Goal: Transaction & Acquisition: Purchase product/service

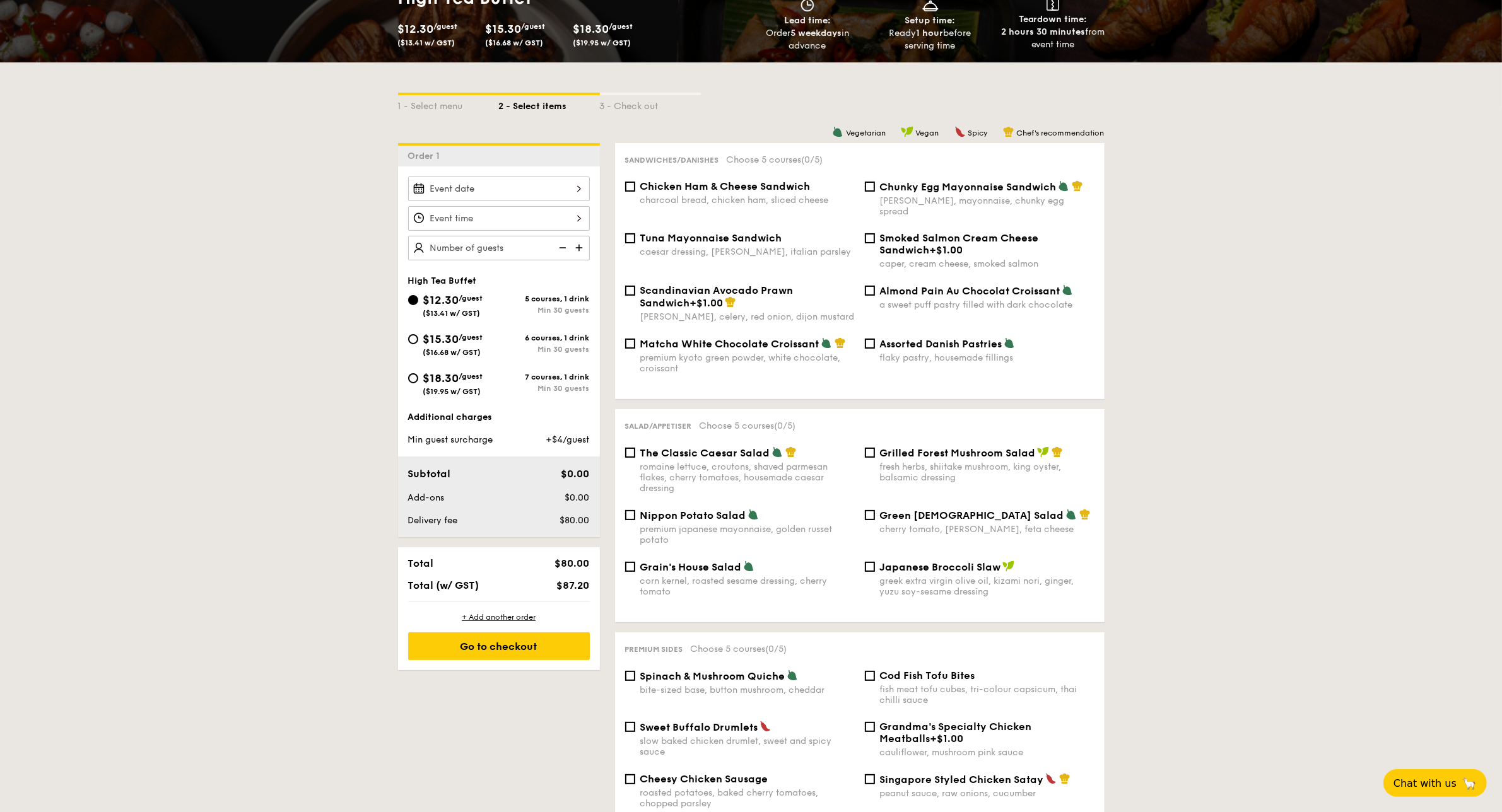
scroll to position [294, 0]
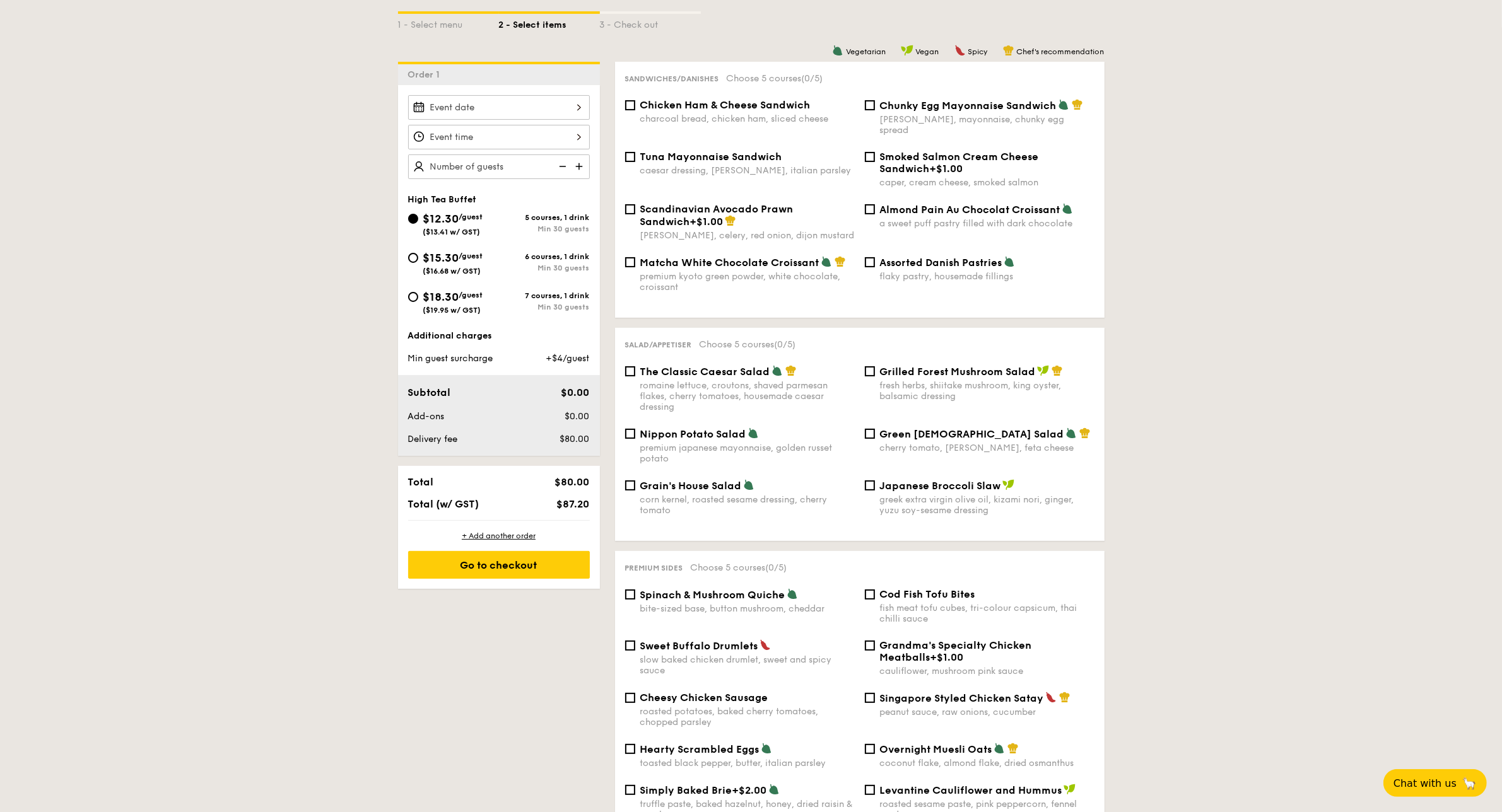
click at [616, 213] on div "Sandwiches/Danishes Choose 5 courses (0/5) Chicken Ham & Cheese Sandwich charco…" at bounding box center [859, 190] width 489 height 256
click at [631, 207] on div "Scandinavian Avocado Prawn Sandwich +$1.00 [PERSON_NAME], celery, red onion, di…" at bounding box center [740, 222] width 240 height 38
click at [634, 204] on input "Scandinavian Avocado Prawn Sandwich +$1.00 [PERSON_NAME], celery, red onion, di…" at bounding box center [631, 209] width 10 height 10
checkbox input "true"
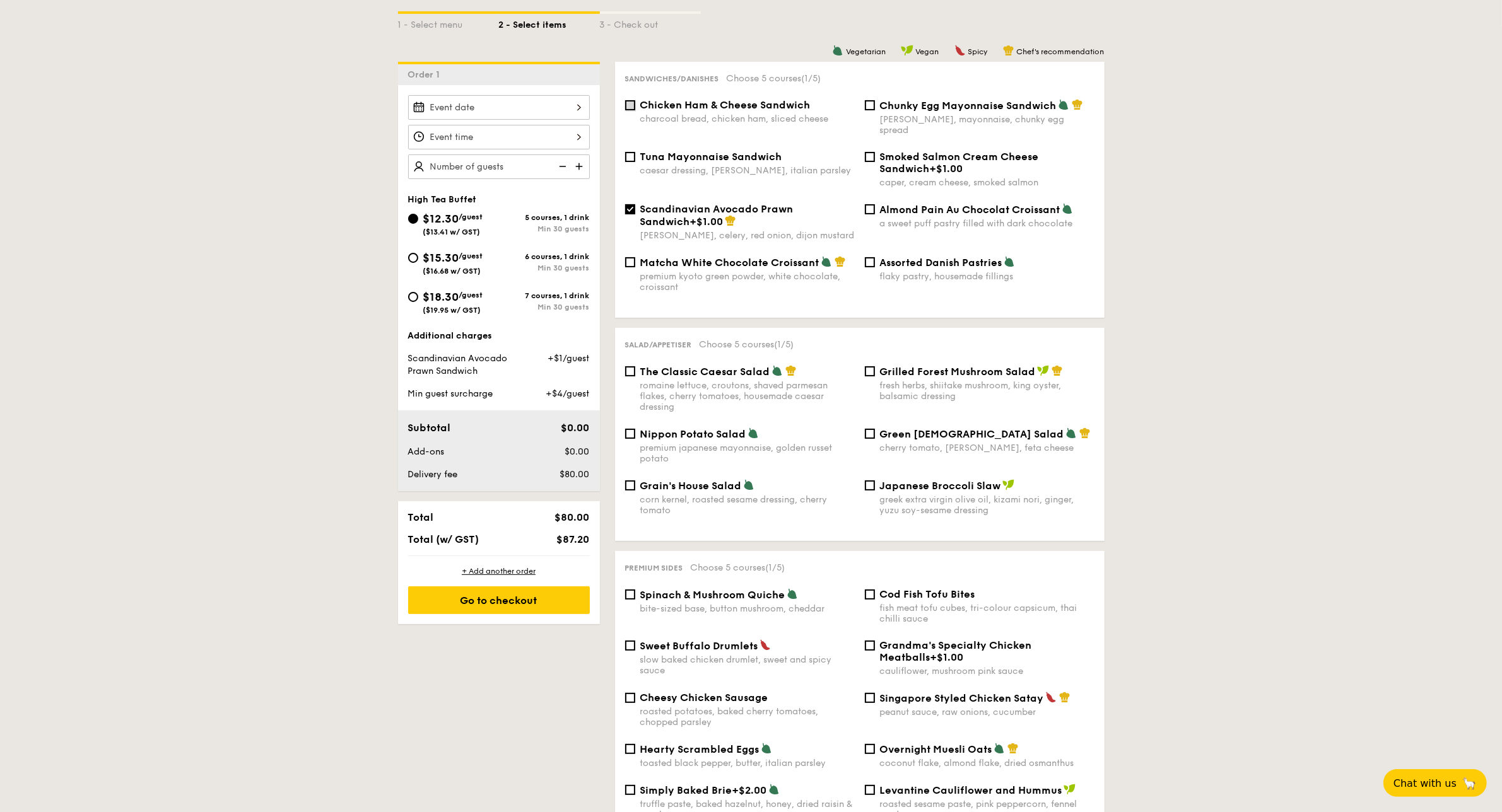
click at [629, 105] on input "Chicken Ham & Cheese Sandwich charcoal bread, chicken ham, sliced cheese" at bounding box center [631, 106] width 10 height 10
checkbox input "true"
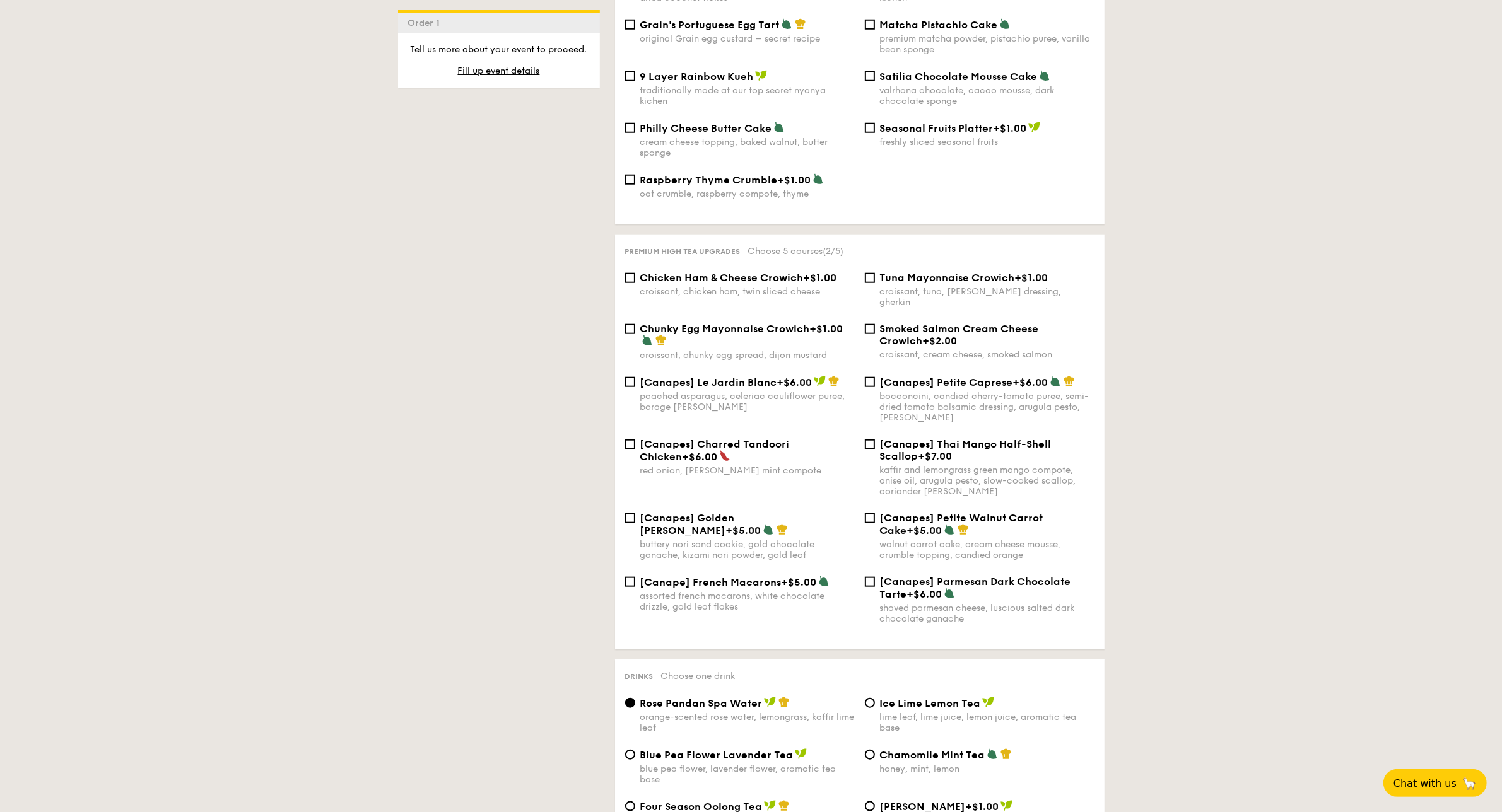
scroll to position [1666, 0]
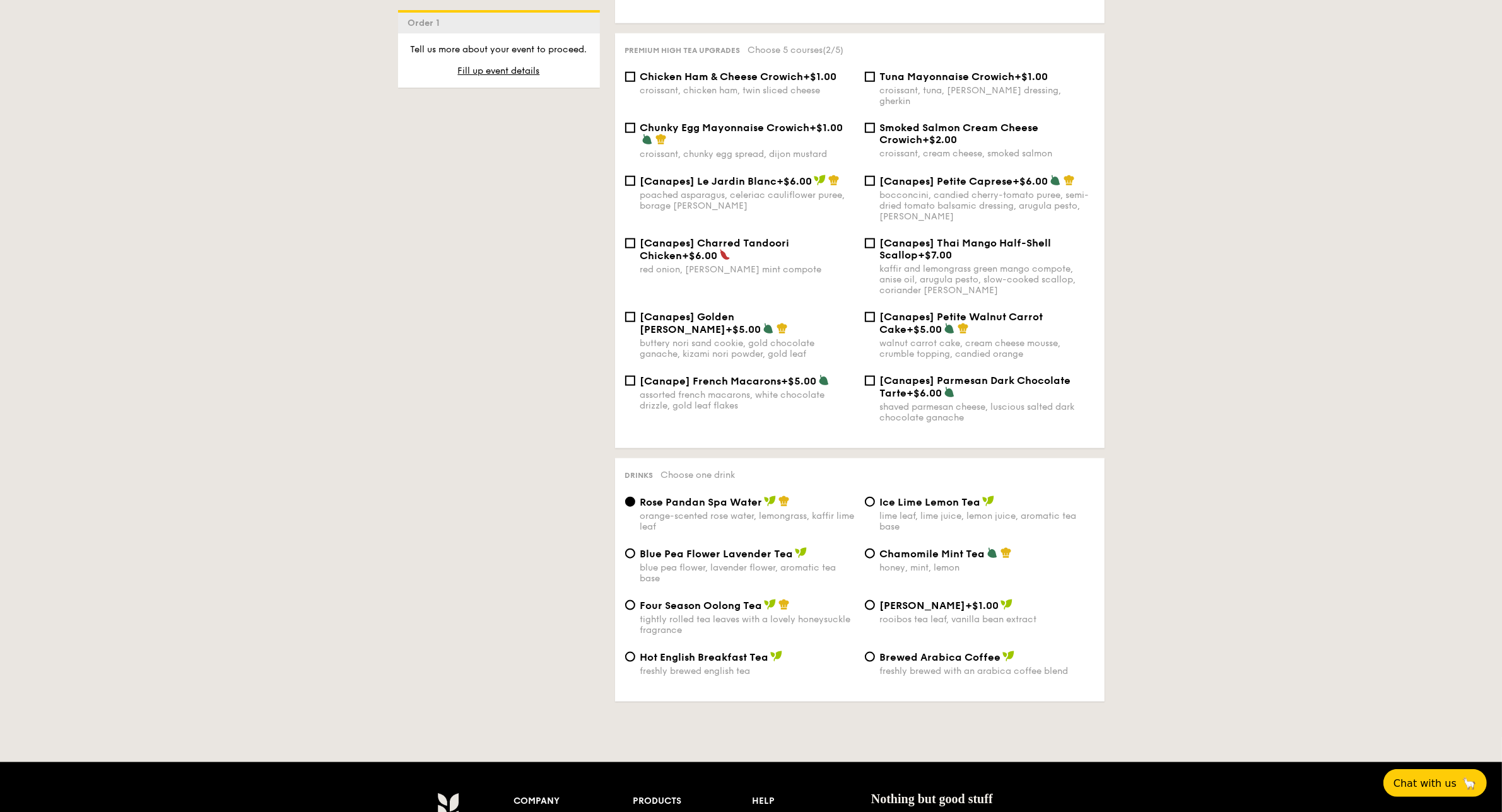
click at [672, 569] on div "blue pea flower, lavender flower, aromatic tea base" at bounding box center [748, 573] width 214 height 22
click at [635, 559] on input "Blue Pea Flower Lavender Tea blue pea flower, lavender flower, aromatic tea base" at bounding box center [631, 554] width 10 height 10
radio input "true"
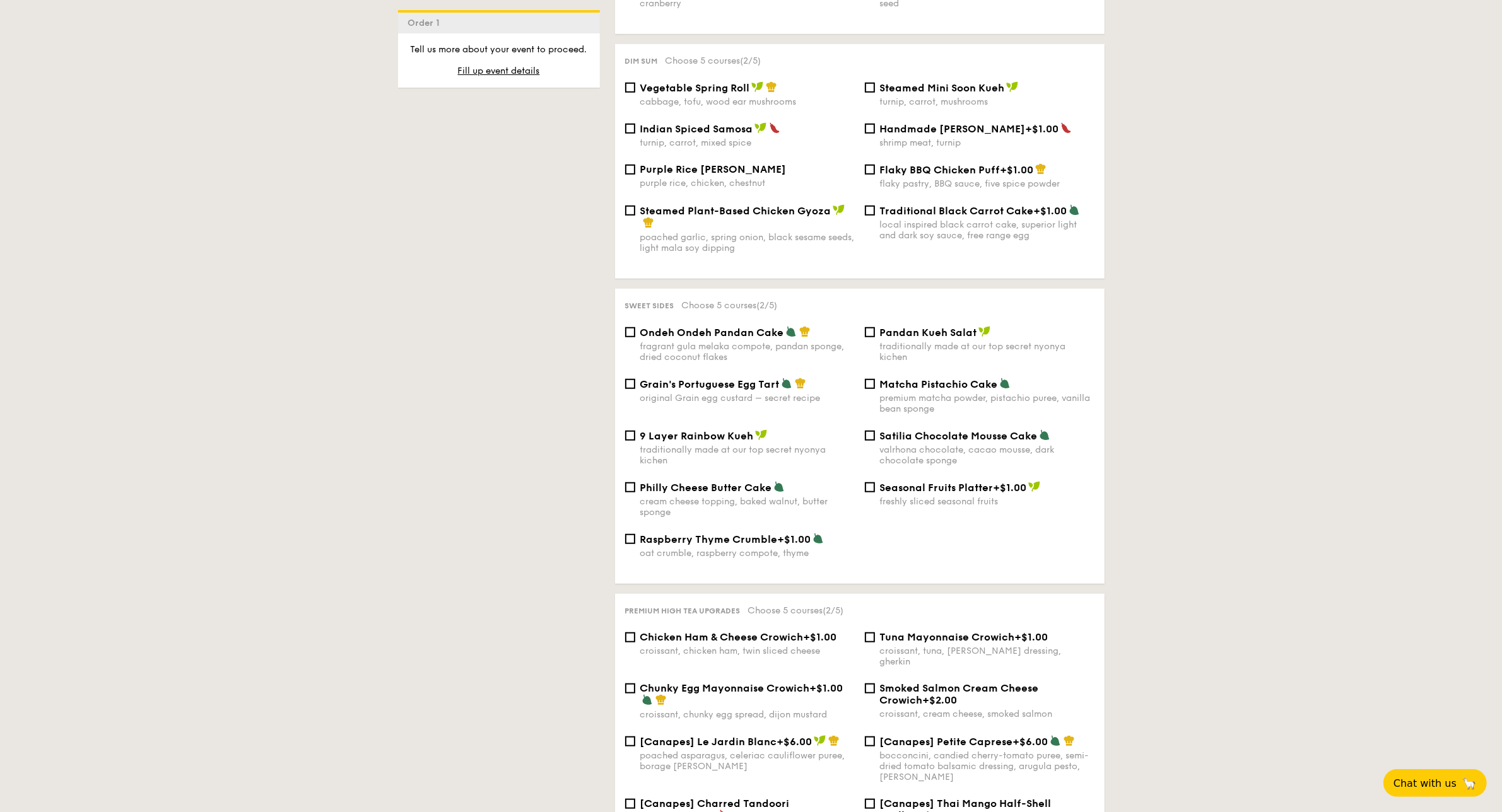
scroll to position [1100, 0]
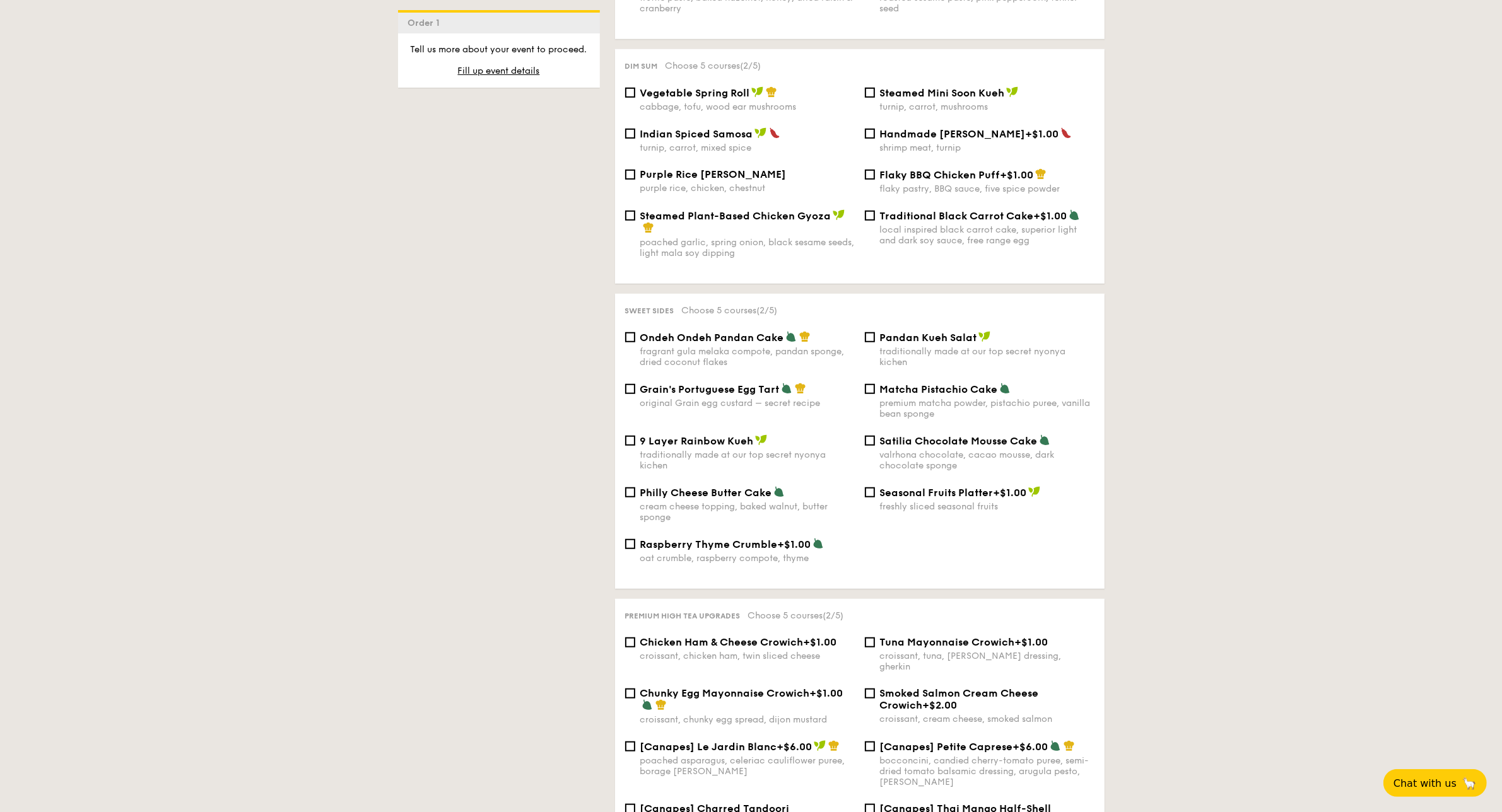
click at [646, 549] on span "Raspberry Thyme Crumble" at bounding box center [709, 545] width 138 height 12
click at [635, 549] on input "Raspberry Thyme Crumble +$1.00 oat crumble, raspberry compote, thyme" at bounding box center [631, 544] width 10 height 10
checkbox input "true"
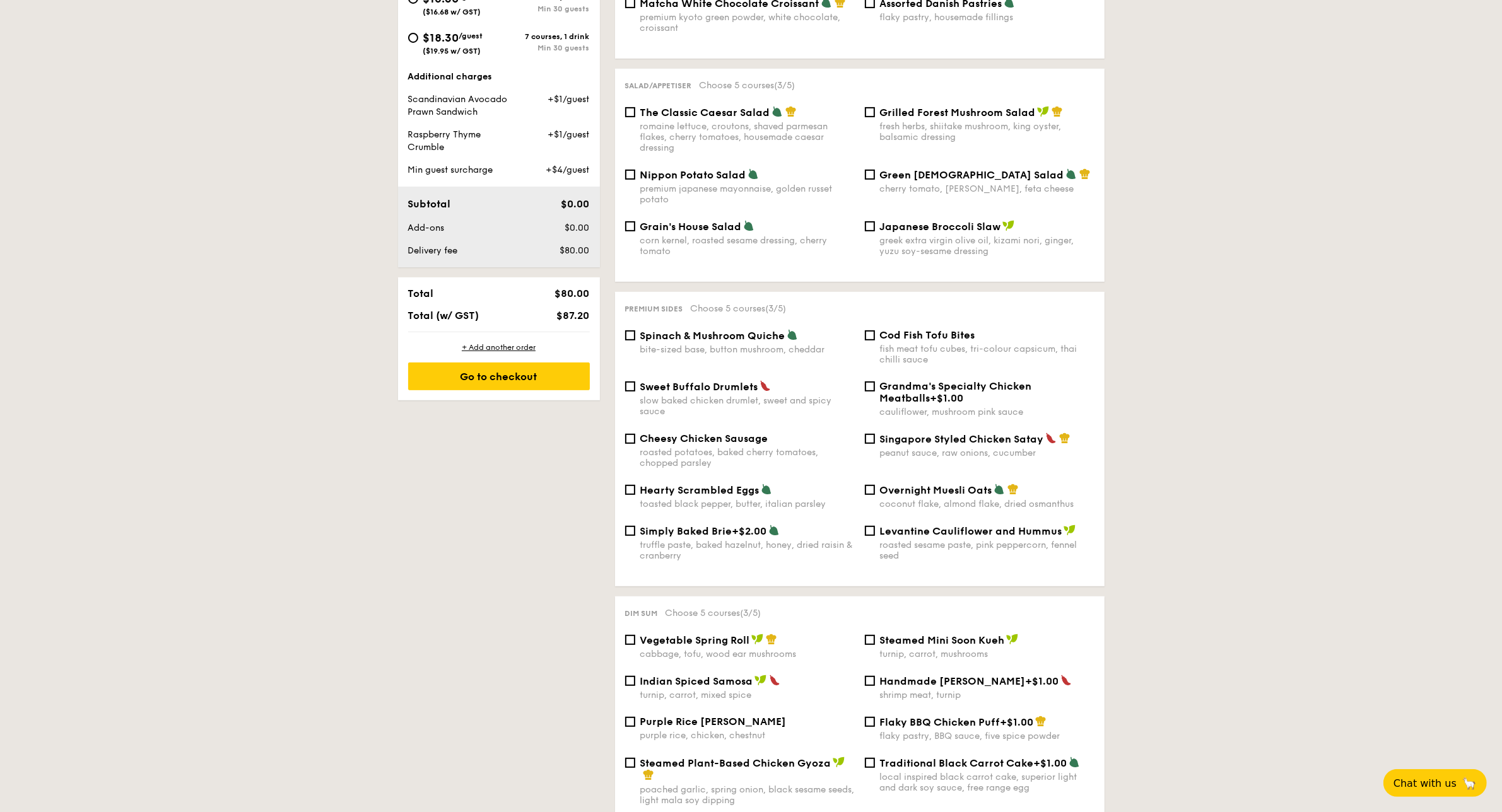
scroll to position [552, 0]
click at [757, 345] on div "bite-sized base, button mushroom, cheddar" at bounding box center [748, 350] width 214 height 10
click at [635, 341] on input "Spinach & Mushroom Quiche bite-sized base, button mushroom, cheddar" at bounding box center [631, 336] width 10 height 10
checkbox input "true"
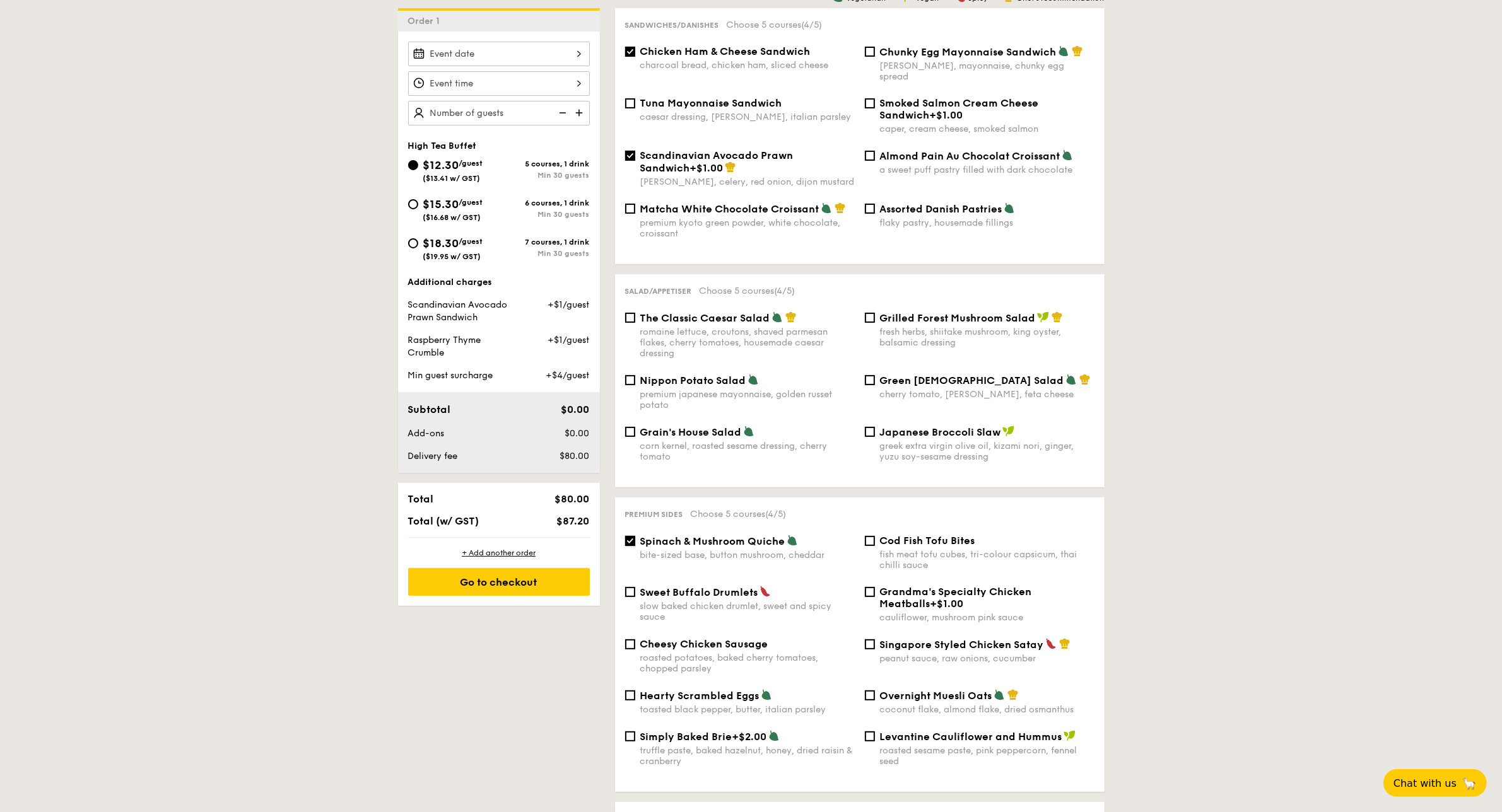
scroll to position [348, 0]
click at [777, 217] on div "premium kyoto green powder, white chocolate, croissant" at bounding box center [748, 227] width 214 height 22
click at [635, 213] on input "Matcha White Chocolate Croissant premium kyoto green powder, white chocolate, c…" at bounding box center [631, 208] width 10 height 10
checkbox input "true"
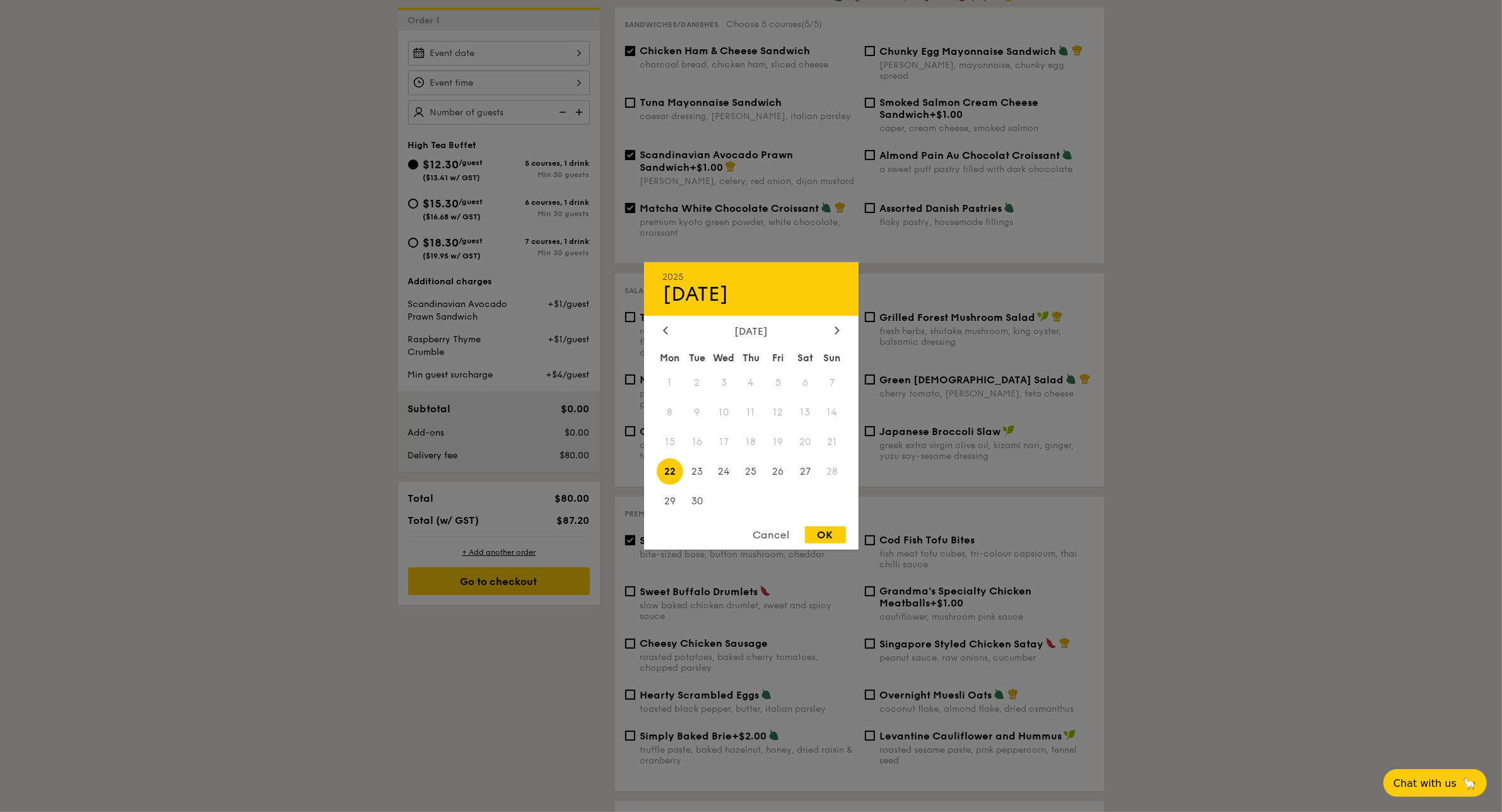
click at [565, 51] on div "2025 Sep [DATE] Tue Wed Thu Fri Sat Sun 1 2 3 4 5 6 7 8 9 10 11 12 13 14 15 16 …" at bounding box center [499, 53] width 182 height 25
click at [836, 327] on icon at bounding box center [837, 330] width 5 height 8
click at [778, 376] on span "3" at bounding box center [778, 383] width 27 height 27
click at [835, 543] on div "OK" at bounding box center [825, 534] width 41 height 17
type input "[DATE]"
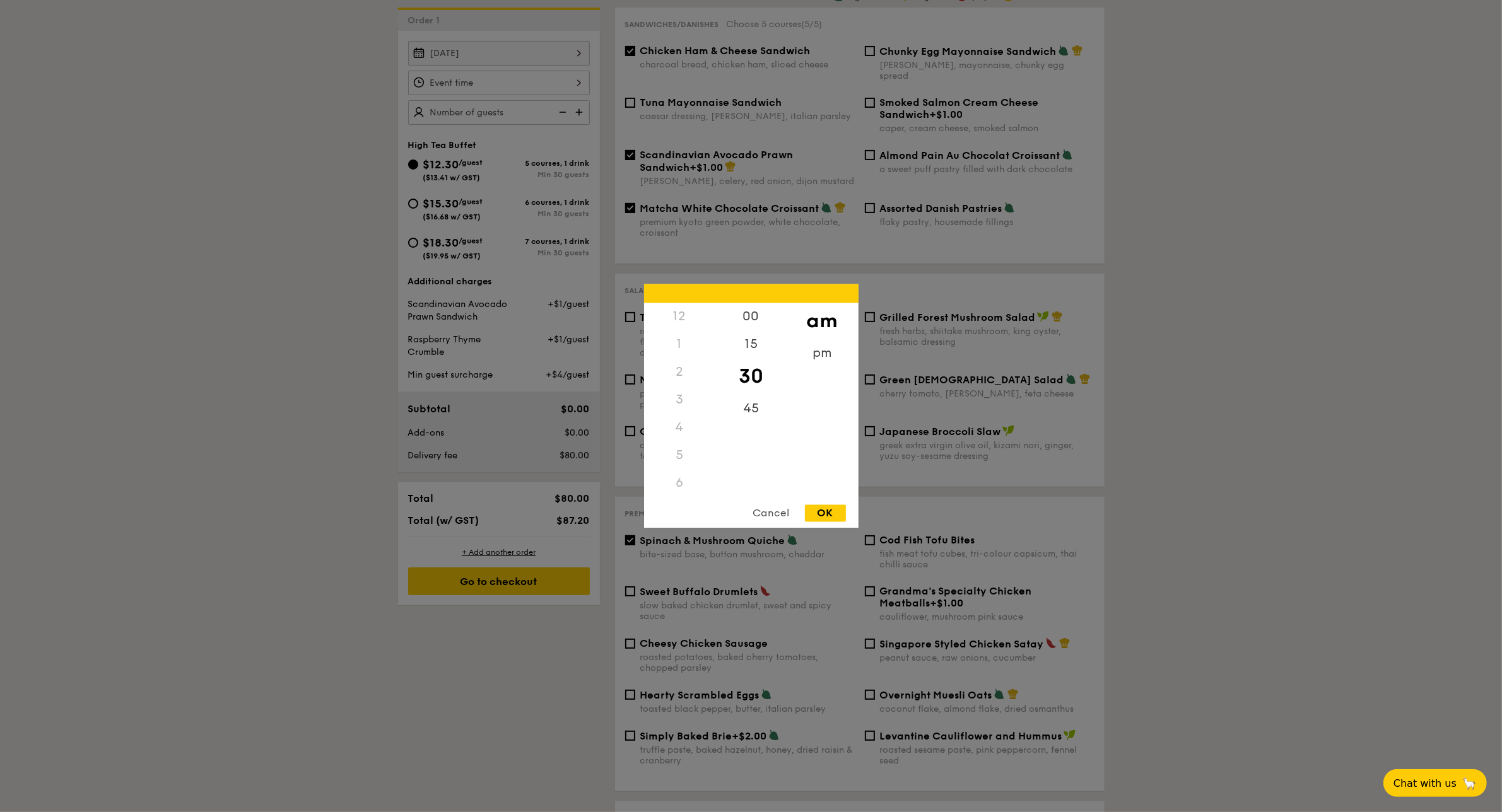
click at [515, 86] on div "12 1 2 3 4 5 6 7 8 9 10 11 00 15 30 45 am pm Cancel OK" at bounding box center [499, 83] width 182 height 25
drag, startPoint x: 672, startPoint y: 424, endPoint x: 698, endPoint y: 382, distance: 49.4
click at [698, 382] on div "12 1 2 3 4 5 6 7 8 9 10 11" at bounding box center [680, 400] width 71 height 192
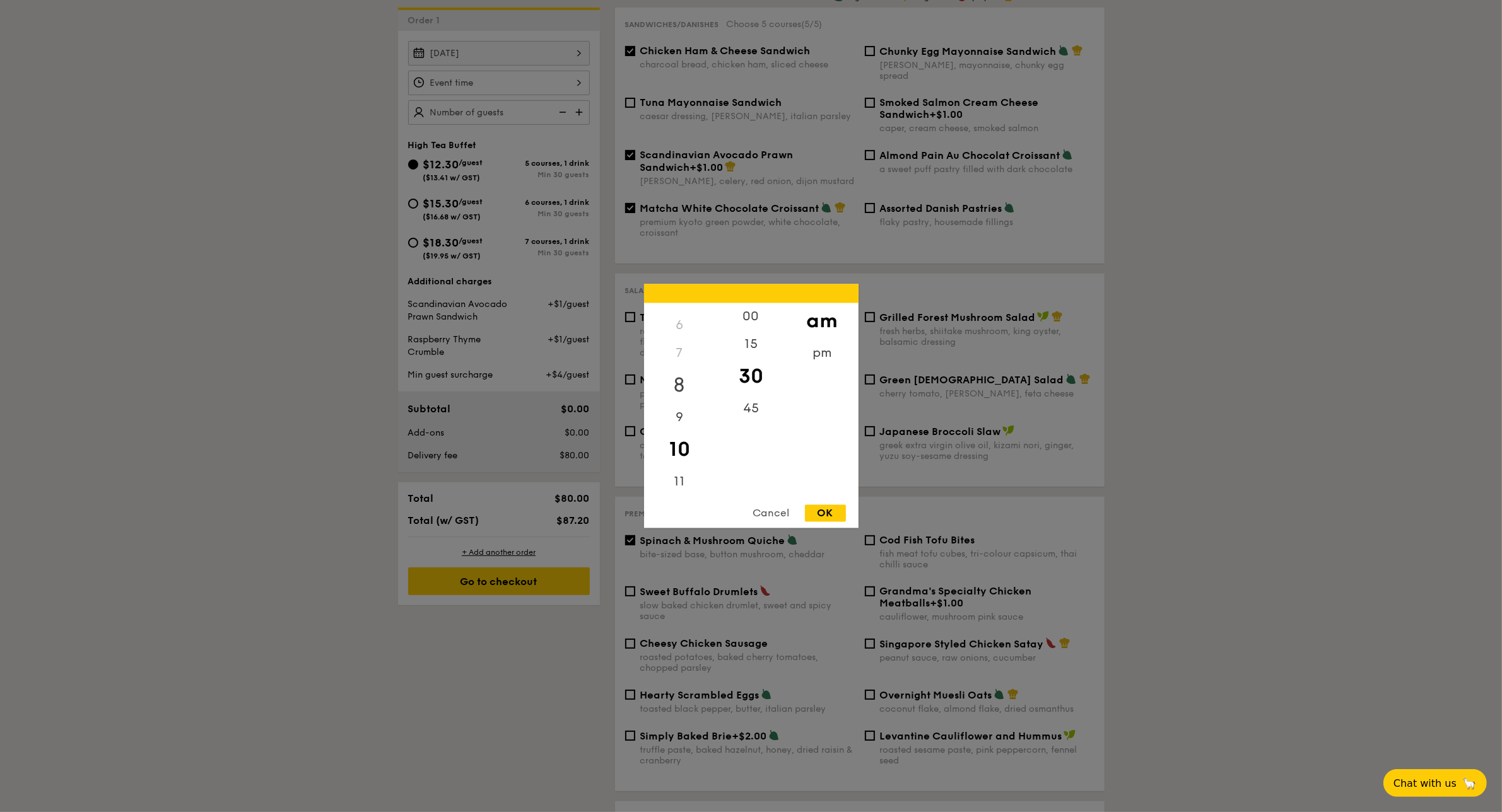
click at [675, 368] on div "8" at bounding box center [680, 386] width 71 height 36
click at [809, 349] on div "pm" at bounding box center [822, 358] width 71 height 36
click at [675, 481] on div "11" at bounding box center [680, 483] width 71 height 28
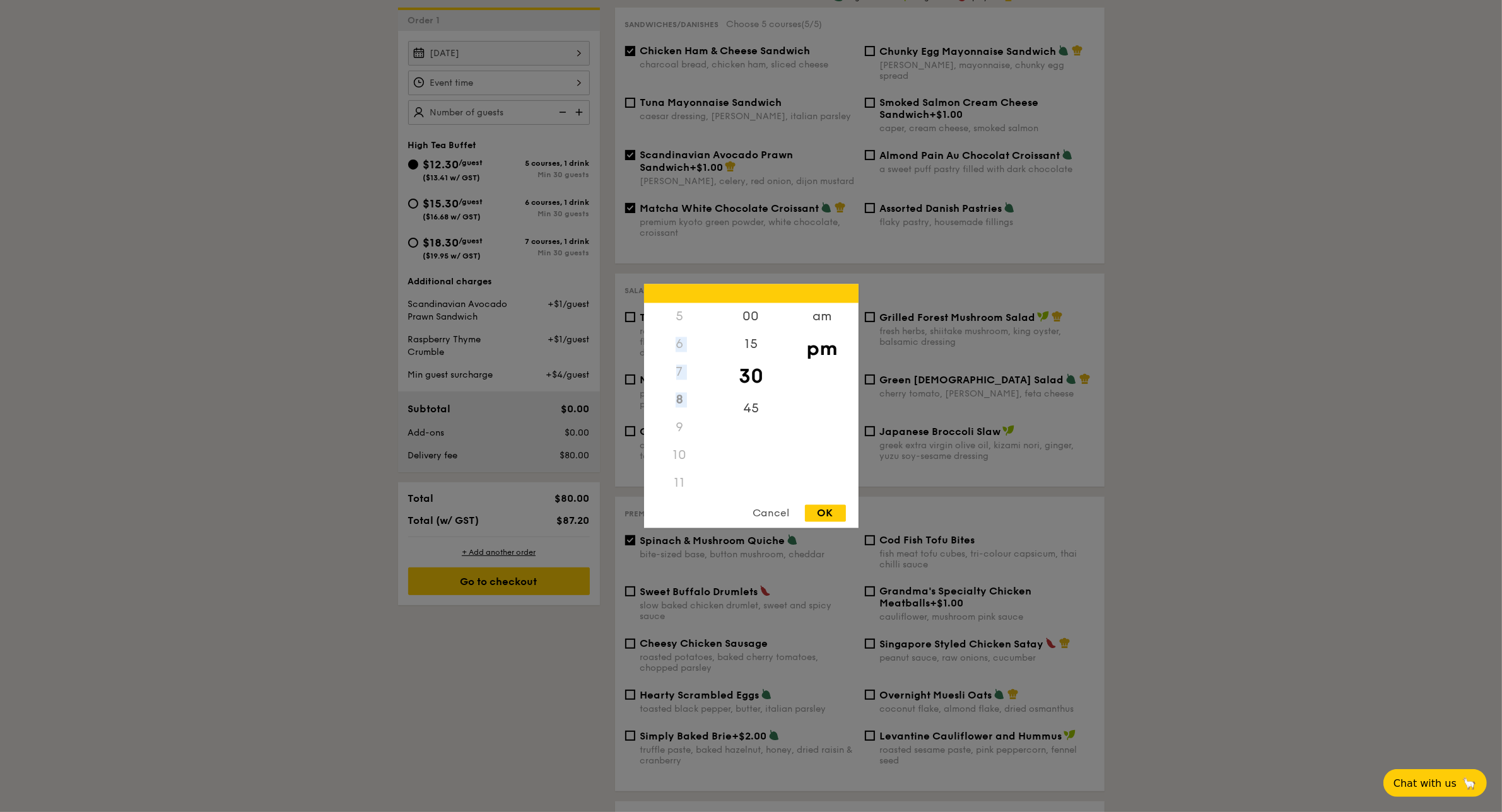
drag, startPoint x: 675, startPoint y: 332, endPoint x: 669, endPoint y: 423, distance: 91.2
click at [669, 423] on div "12 1 2 3 4 5 6 7 8 9 10 11" at bounding box center [680, 400] width 71 height 192
drag, startPoint x: 679, startPoint y: 424, endPoint x: 679, endPoint y: 470, distance: 46.0
click at [679, 470] on div "12 1 2 3 4 5 6 7 8 9 10 11" at bounding box center [680, 400] width 71 height 192
click at [687, 366] on div "7" at bounding box center [680, 372] width 71 height 28
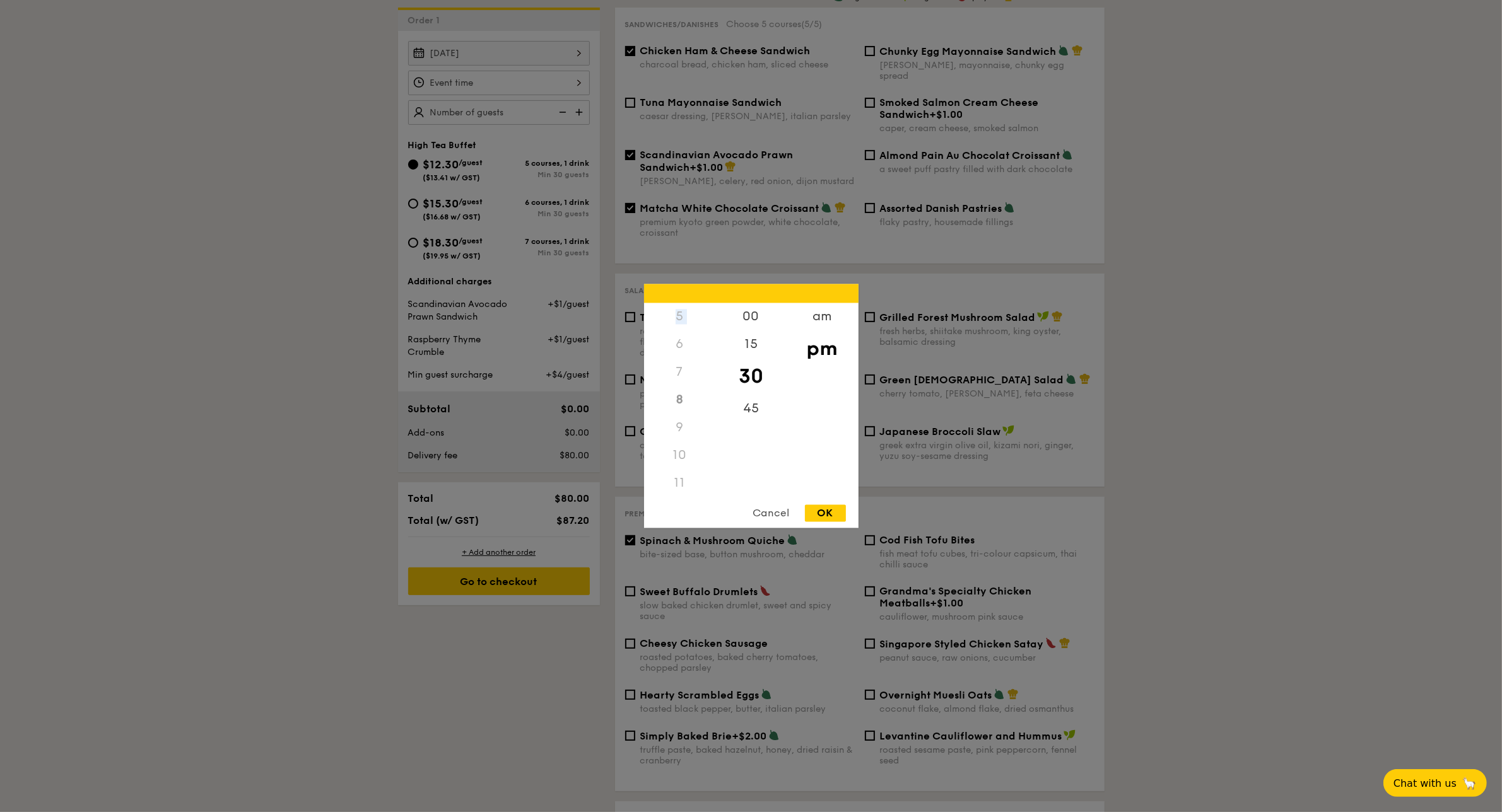
drag, startPoint x: 678, startPoint y: 337, endPoint x: 678, endPoint y: 314, distance: 23.0
click at [678, 314] on div "12 1 2 3 4 5 6 7 8 9 10 11" at bounding box center [680, 400] width 71 height 192
click at [678, 316] on div "5" at bounding box center [680, 329] width 71 height 28
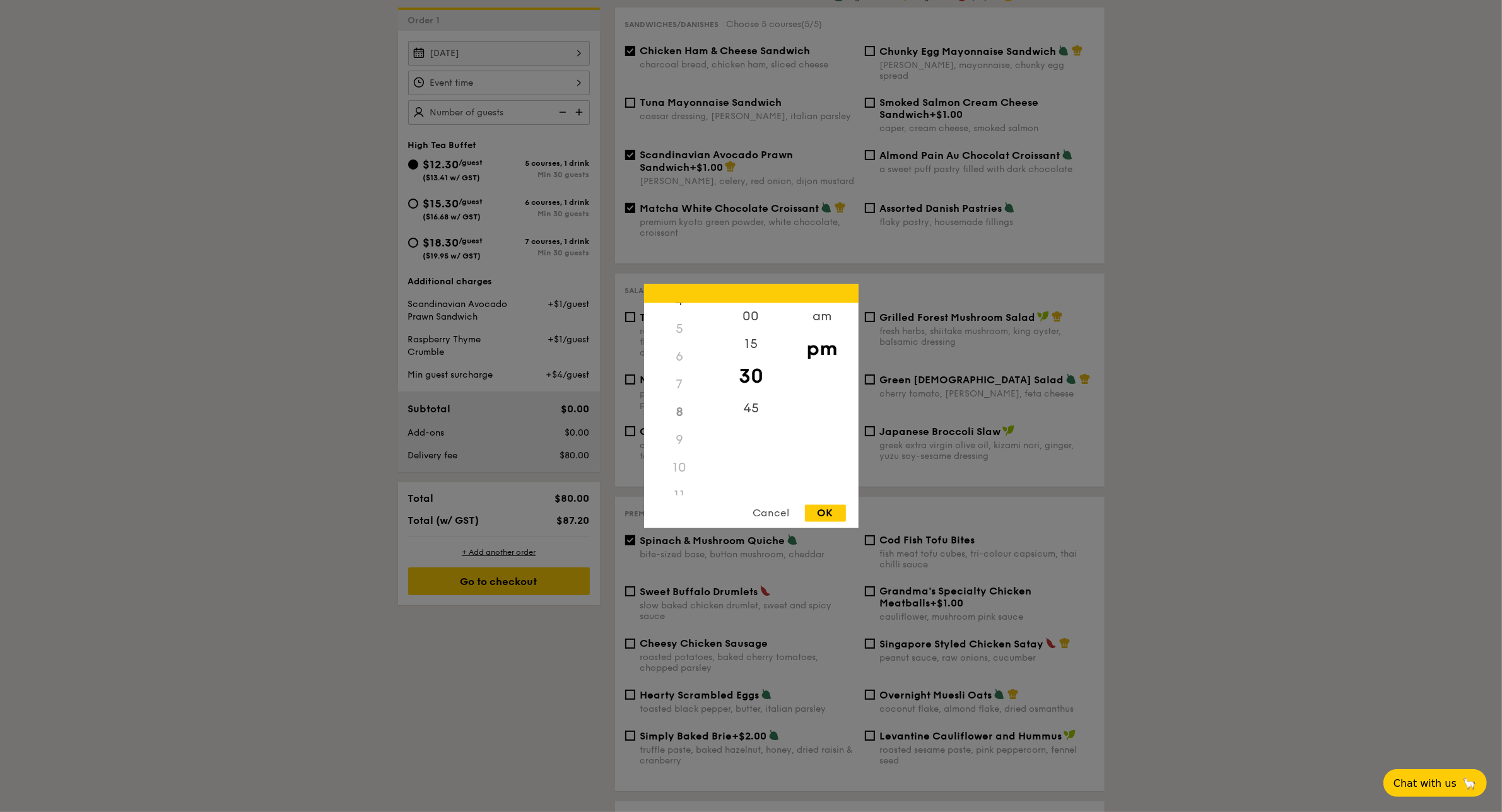
click at [714, 423] on div "12 1 2 3 4 5 6 7 8 9 10 11" at bounding box center [680, 400] width 71 height 192
drag, startPoint x: 714, startPoint y: 423, endPoint x: 716, endPoint y: 345, distance: 78.0
click at [716, 345] on div "12 1 2 3 4 5 6 7 8 9 10 11 00 15 30 45 am pm" at bounding box center [751, 400] width 214 height 192
drag, startPoint x: 692, startPoint y: 339, endPoint x: 670, endPoint y: 337, distance: 22.1
click at [670, 337] on div "5" at bounding box center [680, 329] width 71 height 28
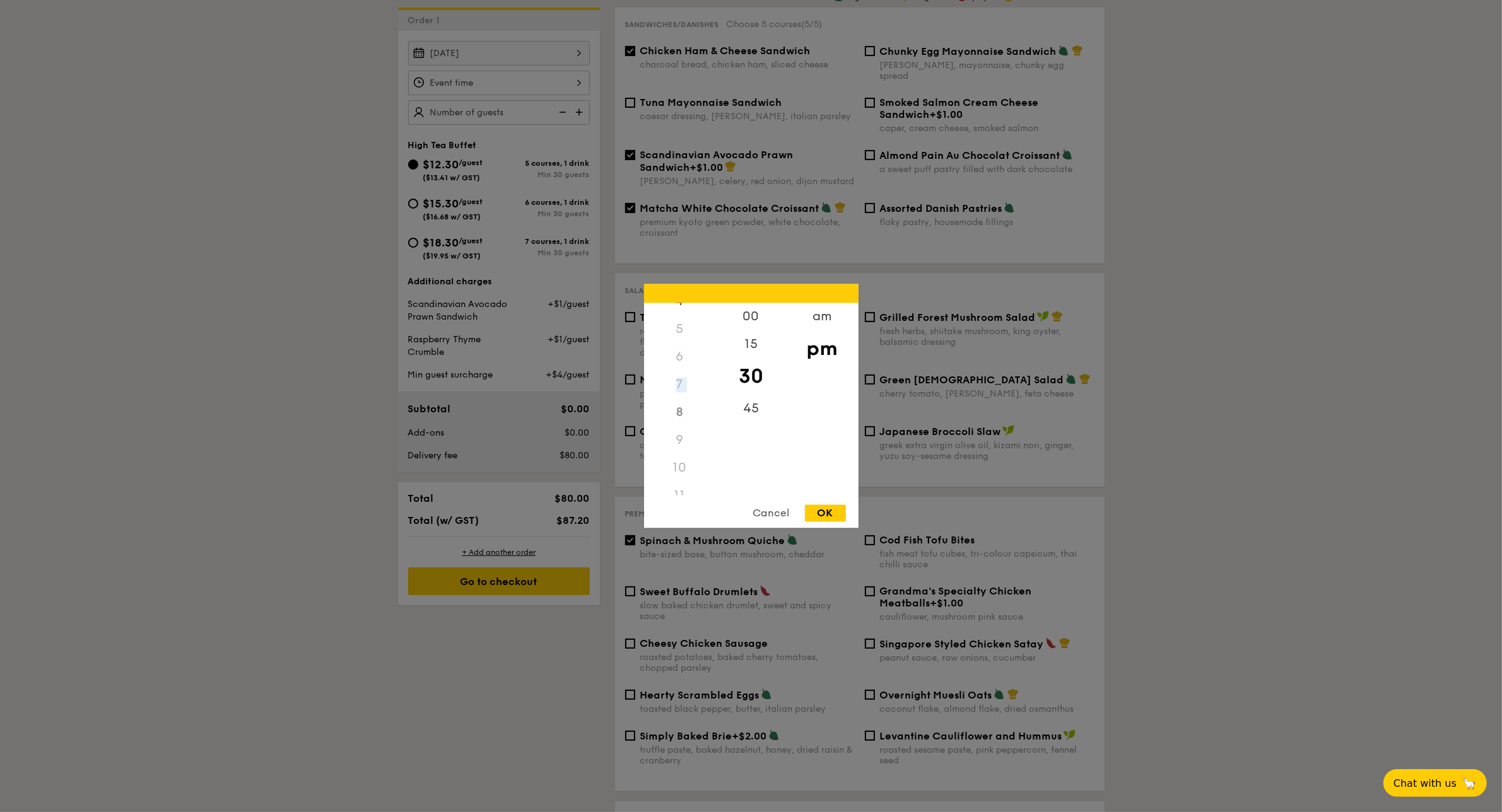
drag, startPoint x: 687, startPoint y: 342, endPoint x: 675, endPoint y: 418, distance: 76.9
click at [675, 418] on div "12 1 2 3 4 5 6 7 8 9 10 11" at bounding box center [680, 400] width 71 height 192
click at [684, 307] on div "4" at bounding box center [680, 306] width 71 height 36
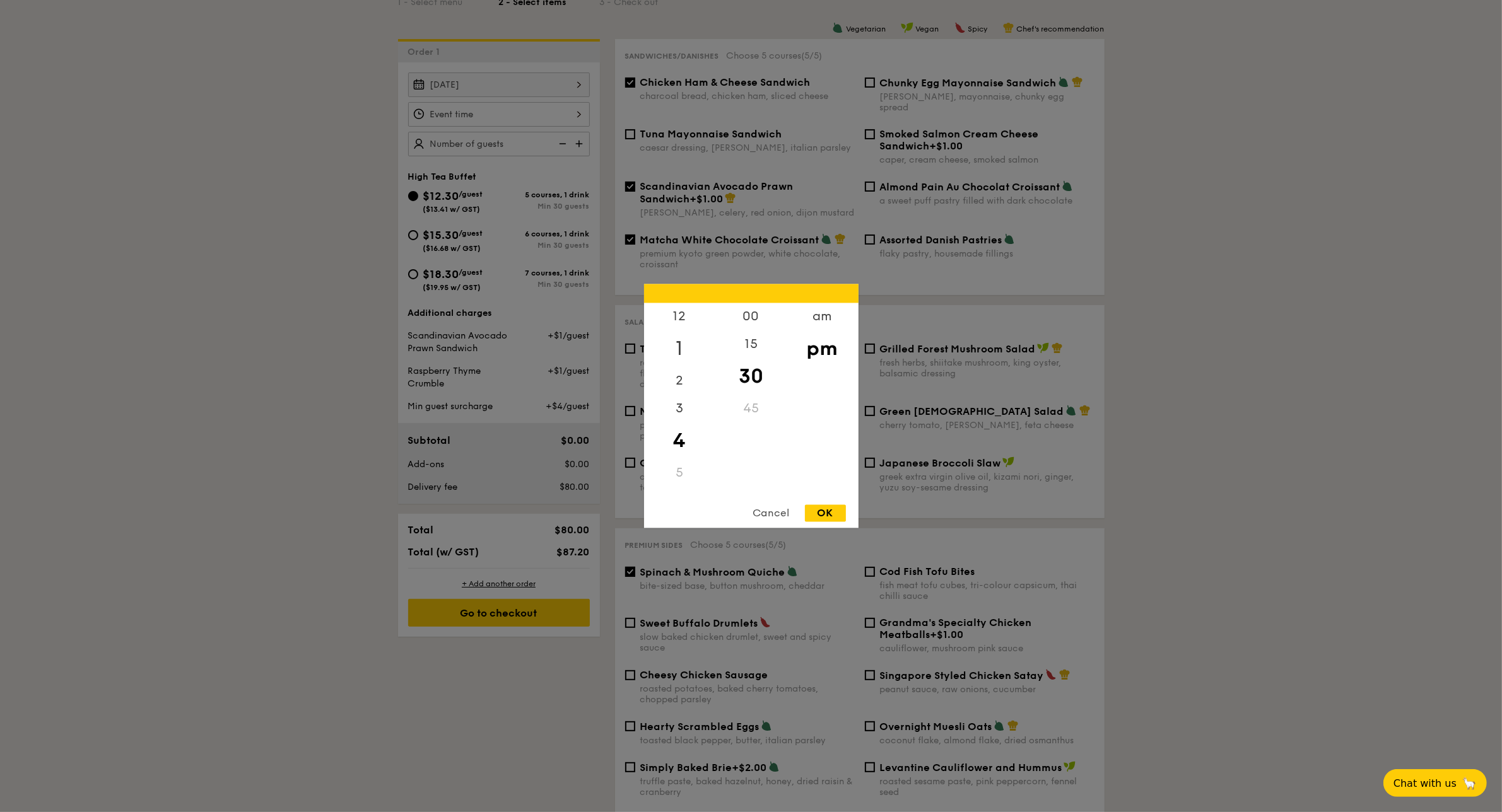
click at [686, 360] on div "1" at bounding box center [680, 349] width 71 height 36
click at [827, 514] on div "OK" at bounding box center [825, 514] width 41 height 17
type input "1:30PM"
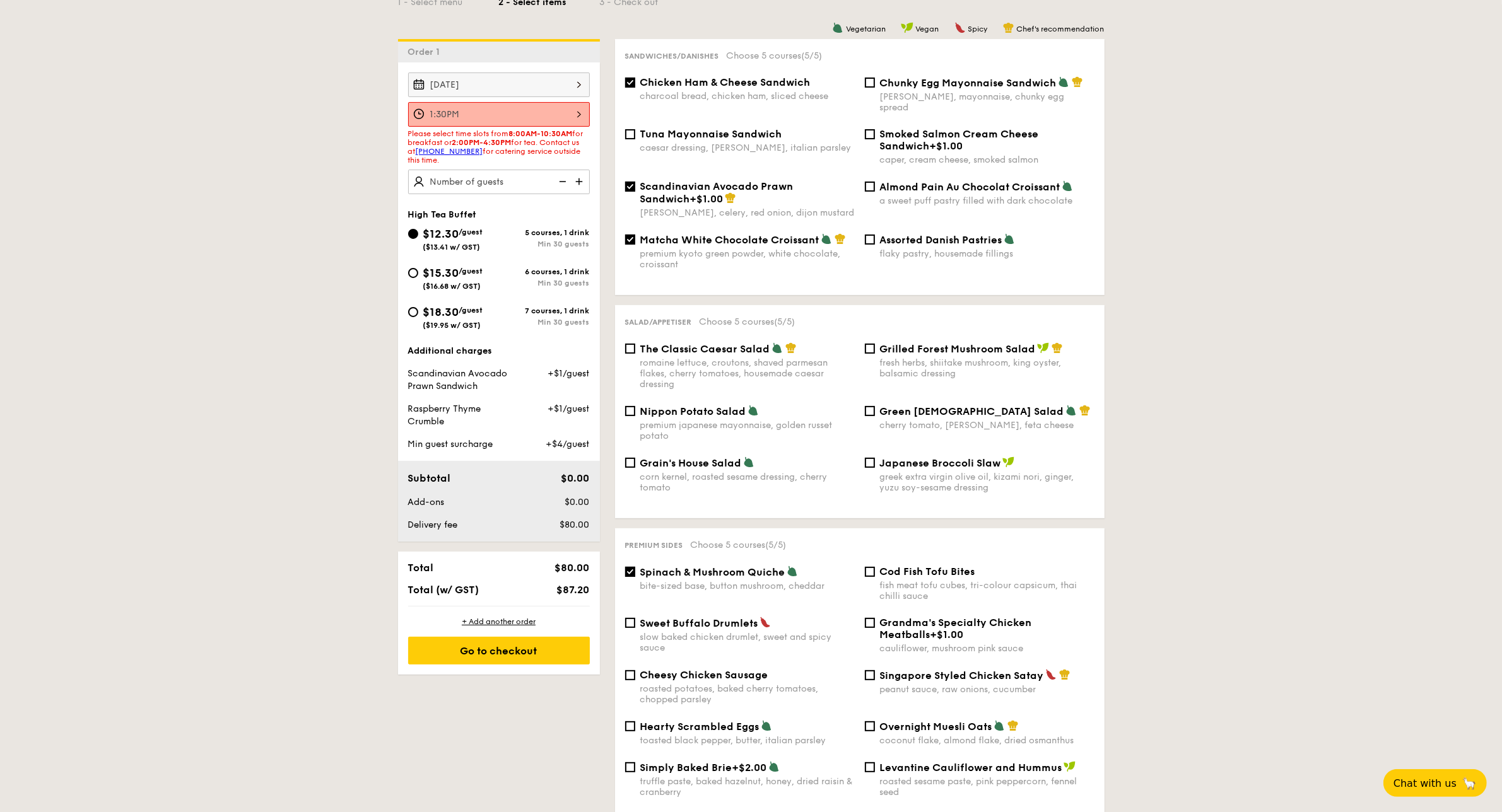
click at [515, 110] on div "1:30PM 12 1 2 3 4 5 6 7 8 9 10 11 00 15 30 45 am pm Cancel OK" at bounding box center [499, 114] width 182 height 25
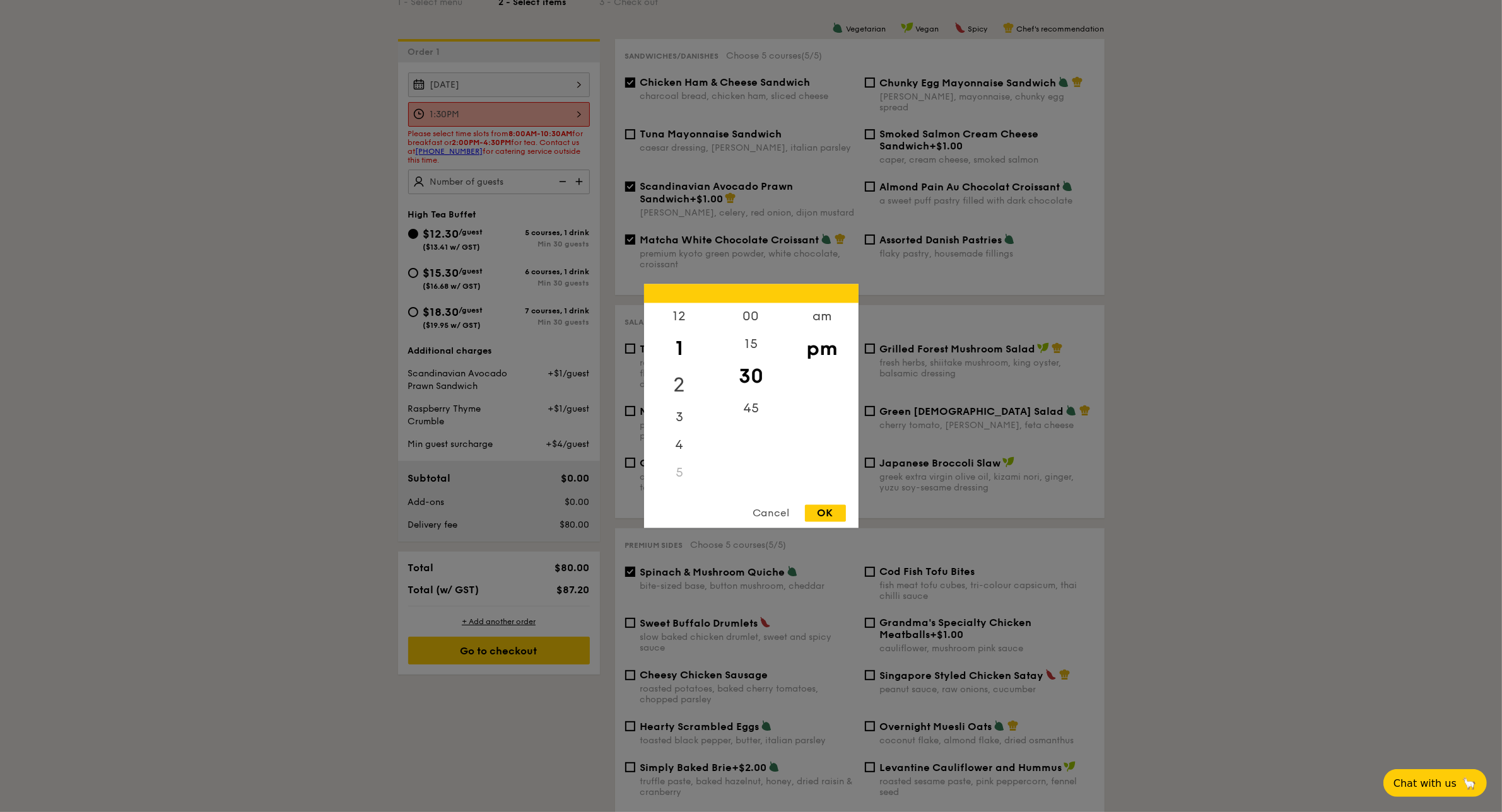
click at [675, 382] on div "2" at bounding box center [680, 386] width 71 height 36
click at [524, 179] on div at bounding box center [751, 406] width 1502 height 812
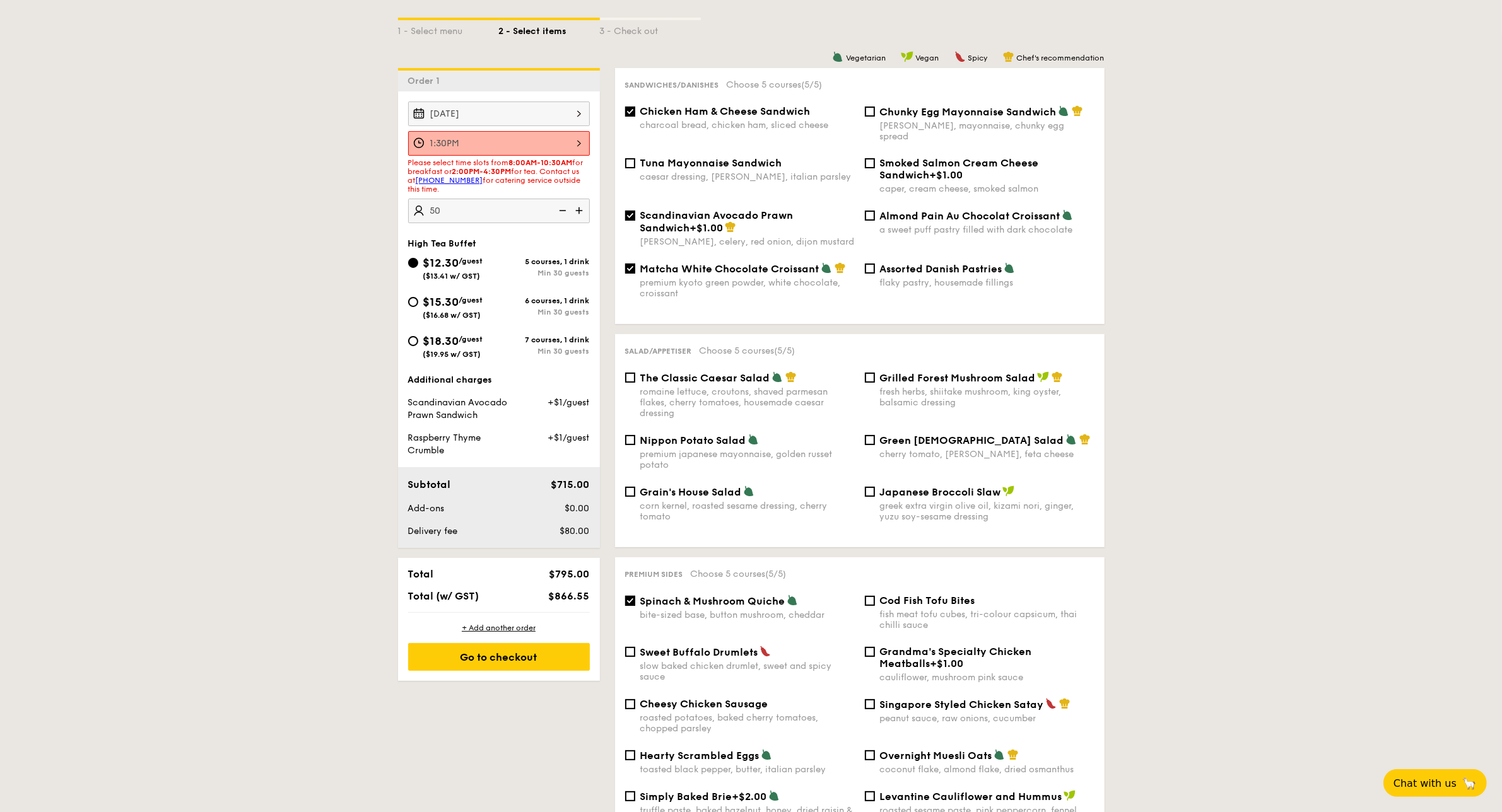
scroll to position [284, 0]
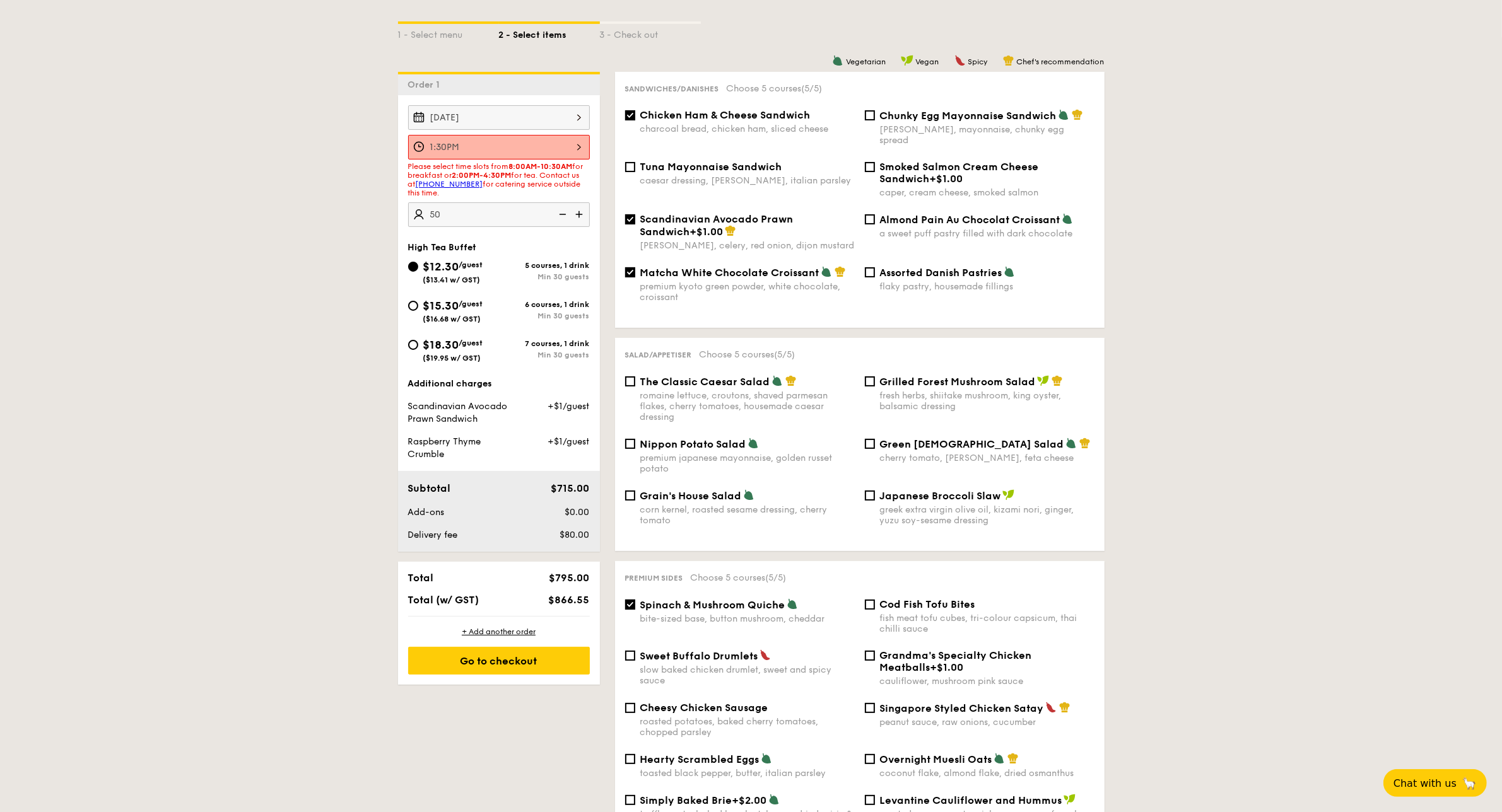
type input "50 guests"
